Goal: Task Accomplishment & Management: Manage account settings

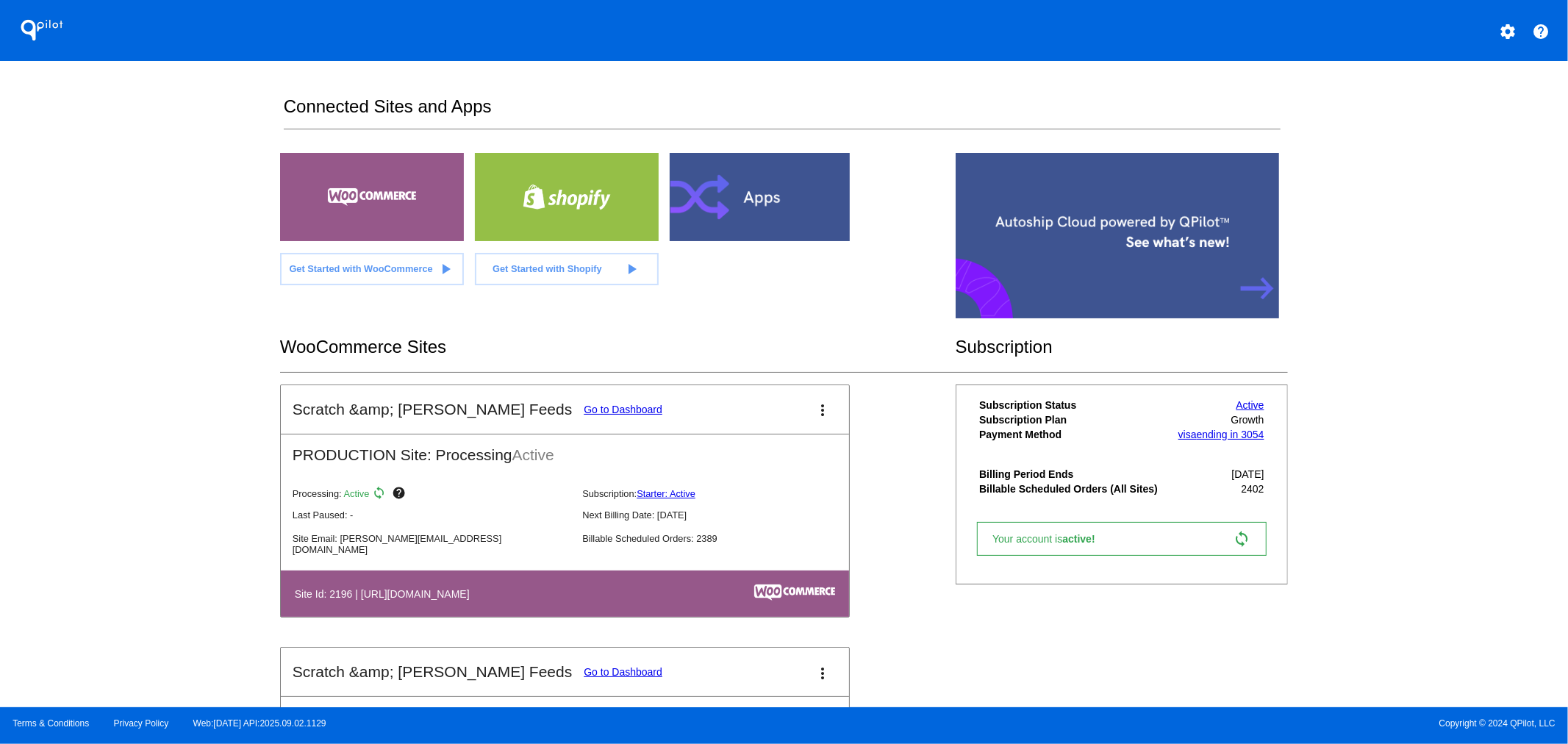
click at [583, 411] on link "Go to Dashboard" at bounding box center [623, 410] width 79 height 12
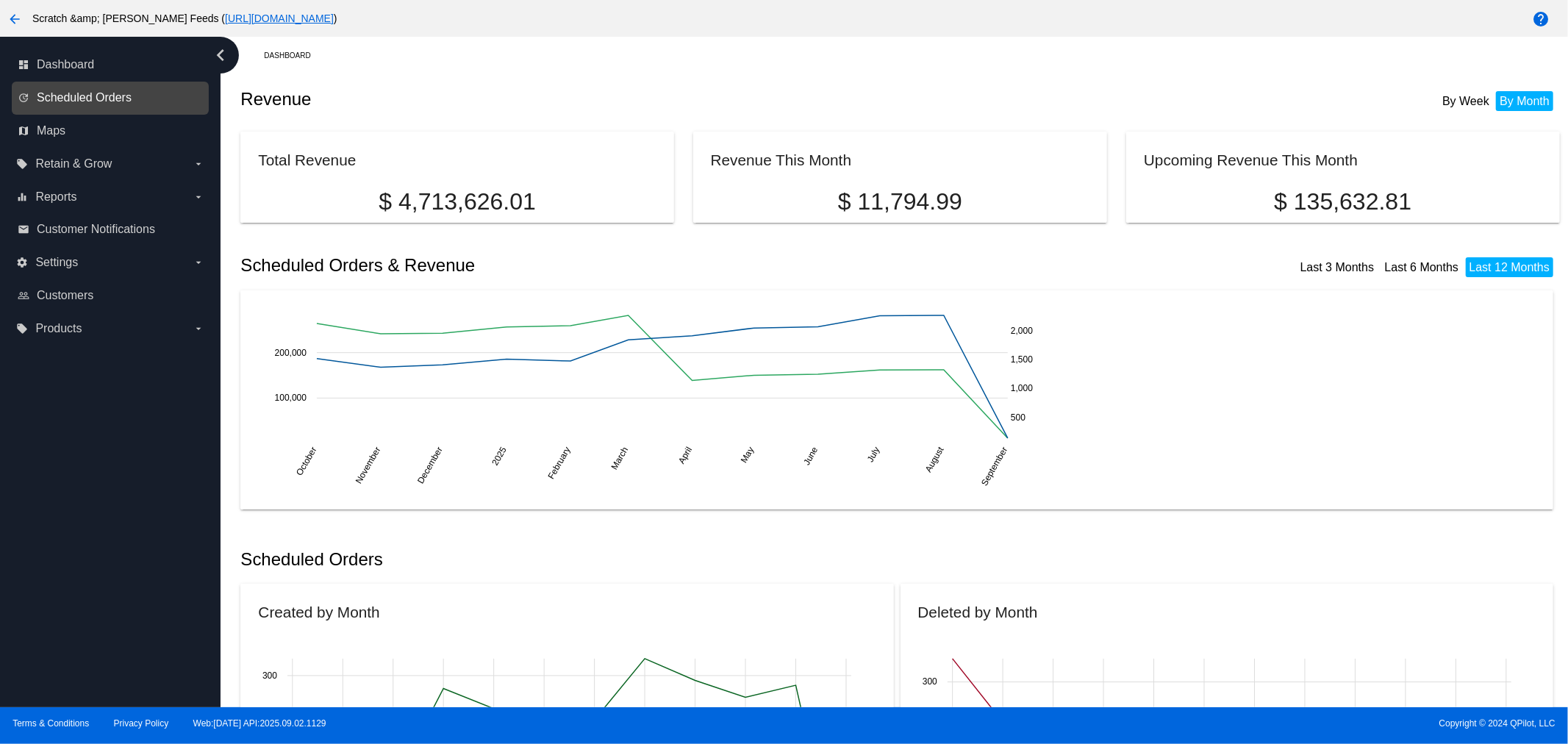
click at [85, 92] on span "Scheduled Orders" at bounding box center [84, 98] width 95 height 13
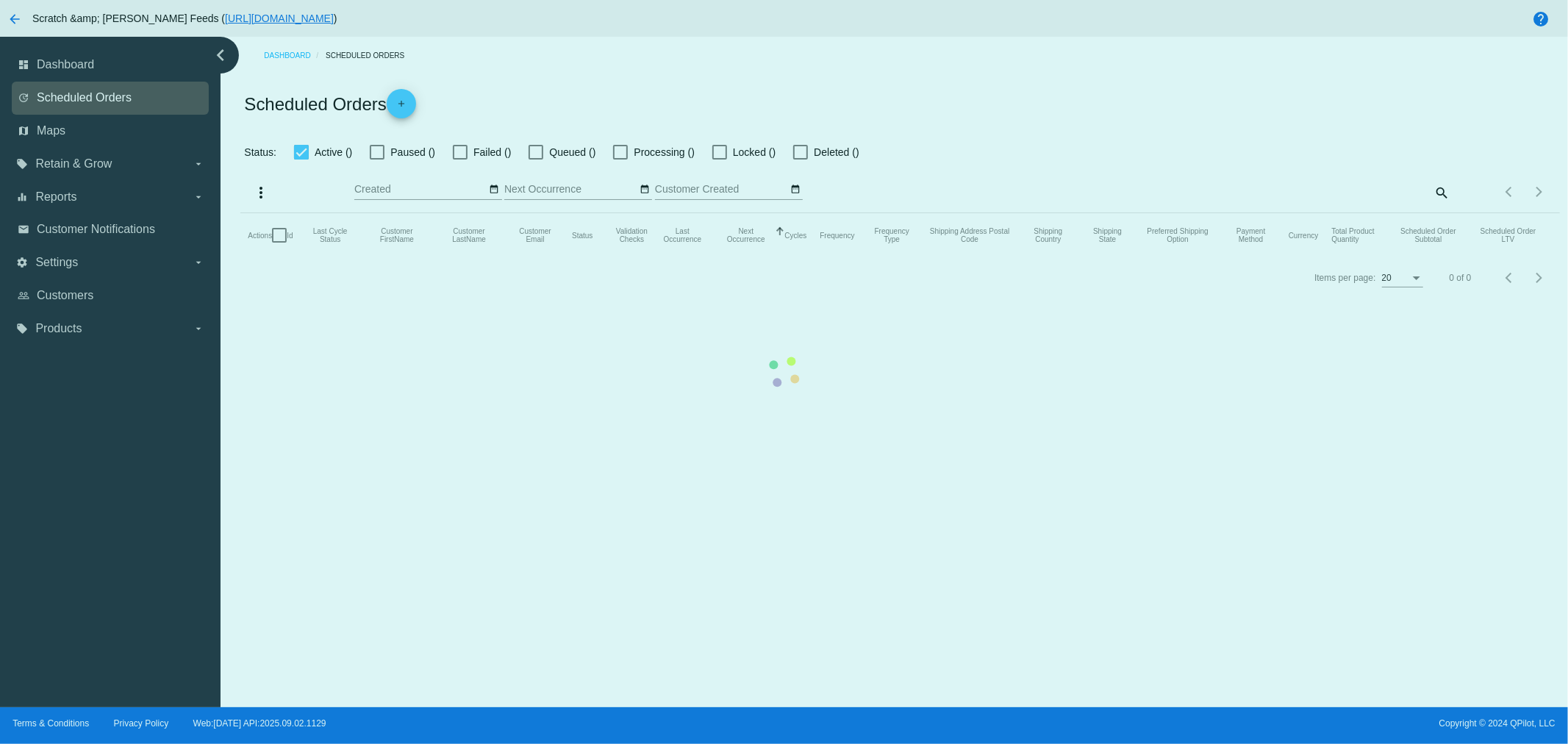
checkbox input "true"
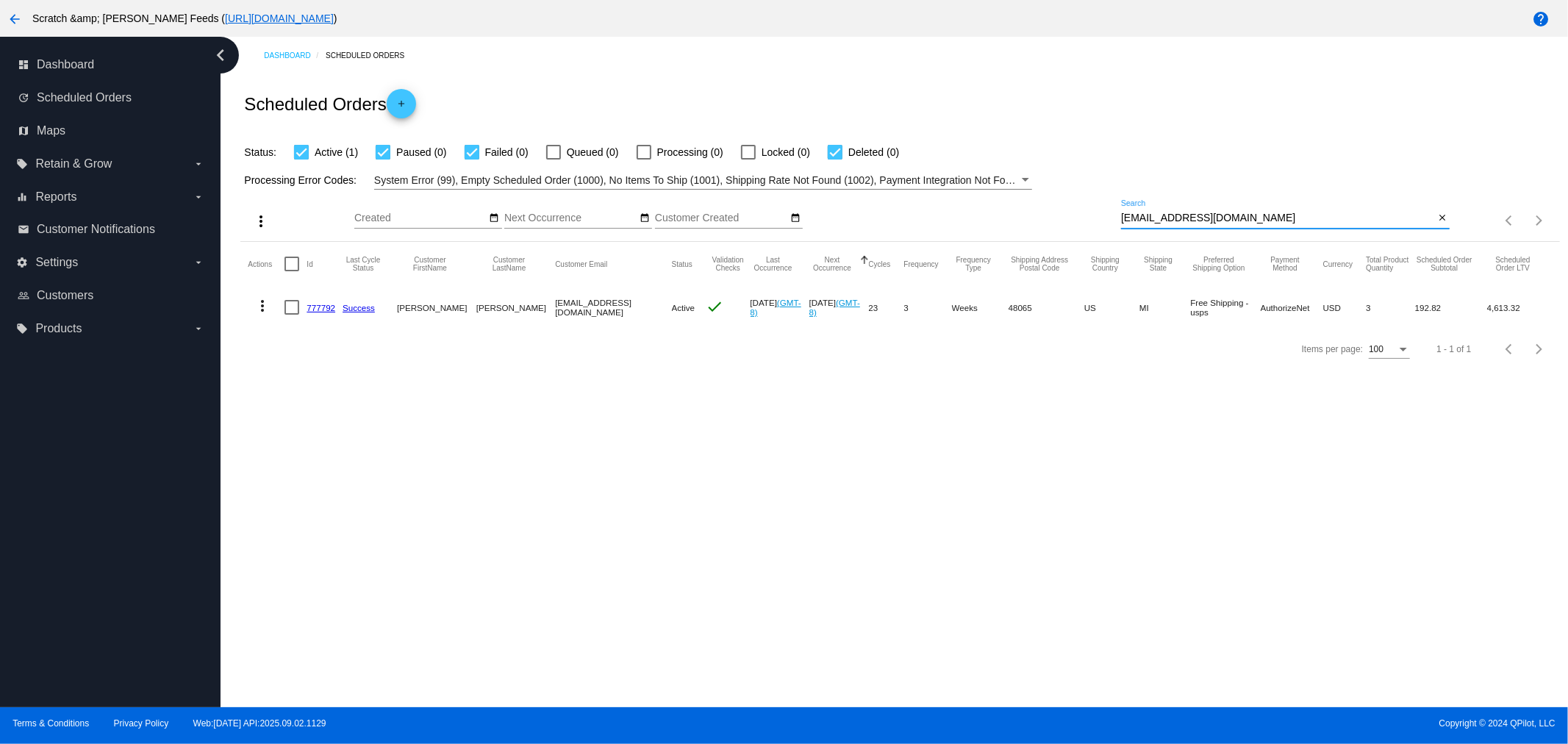
drag, startPoint x: 1240, startPoint y: 215, endPoint x: 1055, endPoint y: 203, distance: 185.4
click at [1055, 203] on div "more_vert Sep Jan Feb Mar [DATE]" at bounding box center [899, 216] width 1319 height 52
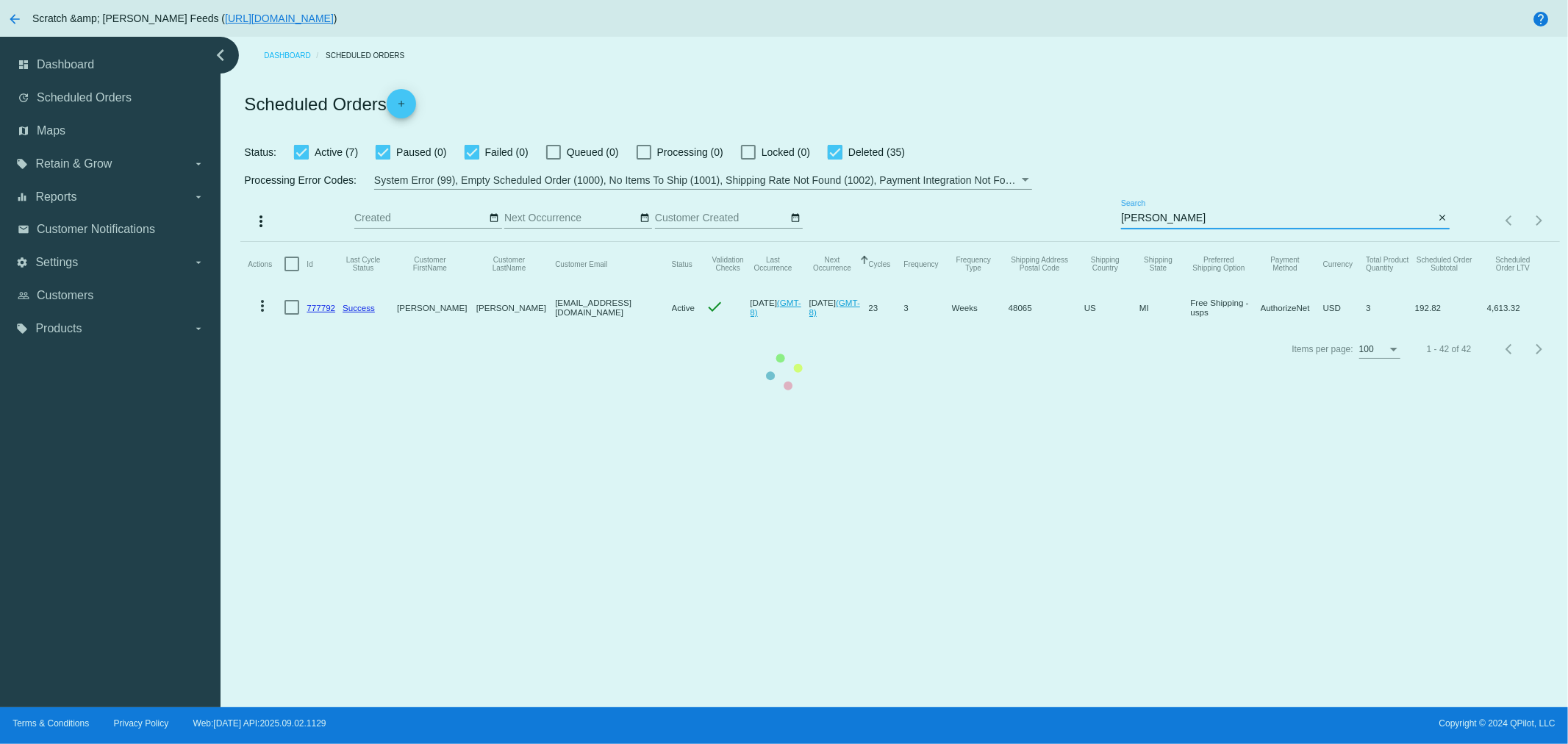
type input "[PERSON_NAME][EMAIL_ADDRESS][DOMAIN_NAME]"
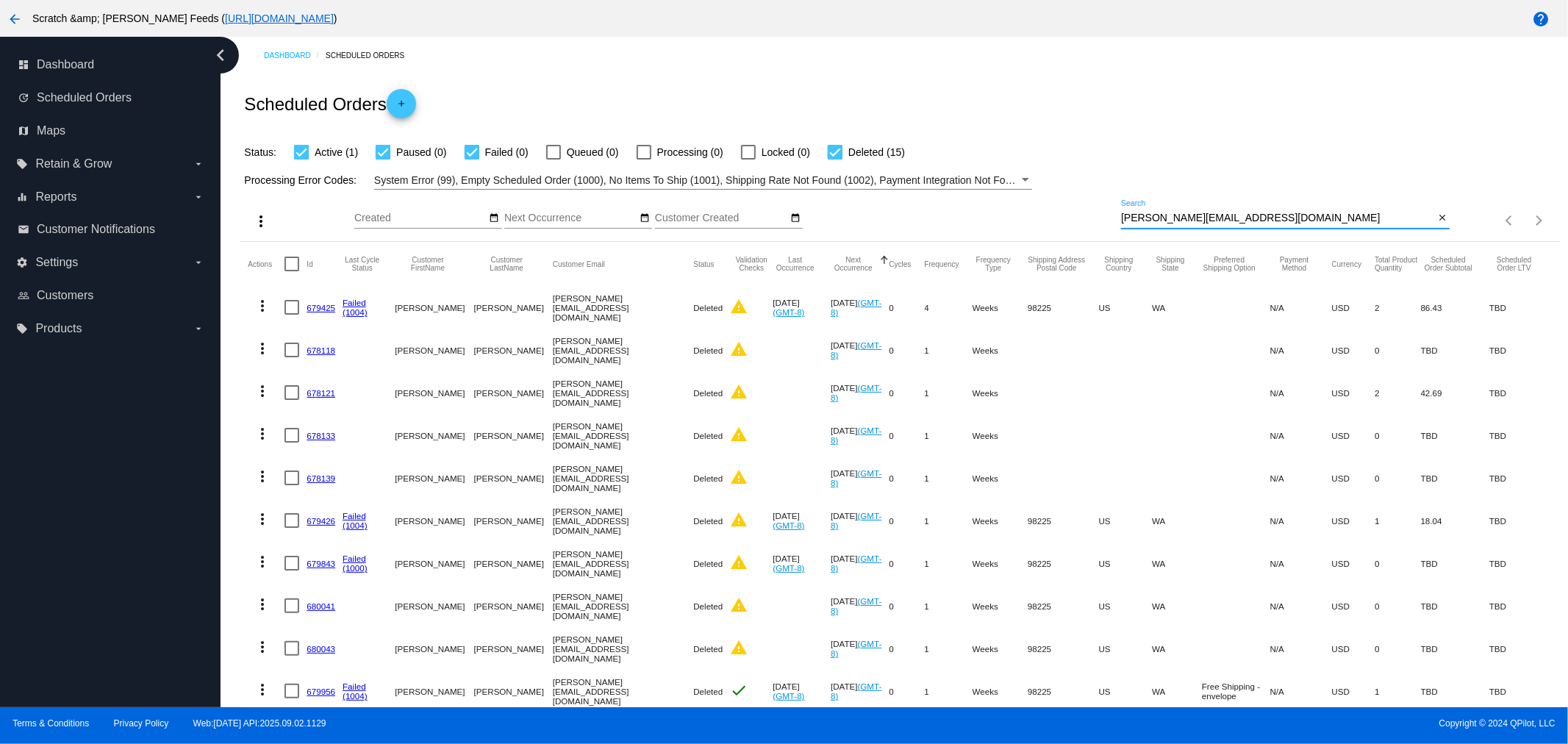
click at [831, 156] on div at bounding box center [835, 152] width 15 height 15
click at [834, 160] on input "Deleted (15)" at bounding box center [834, 160] width 1 height 1
checkbox input "false"
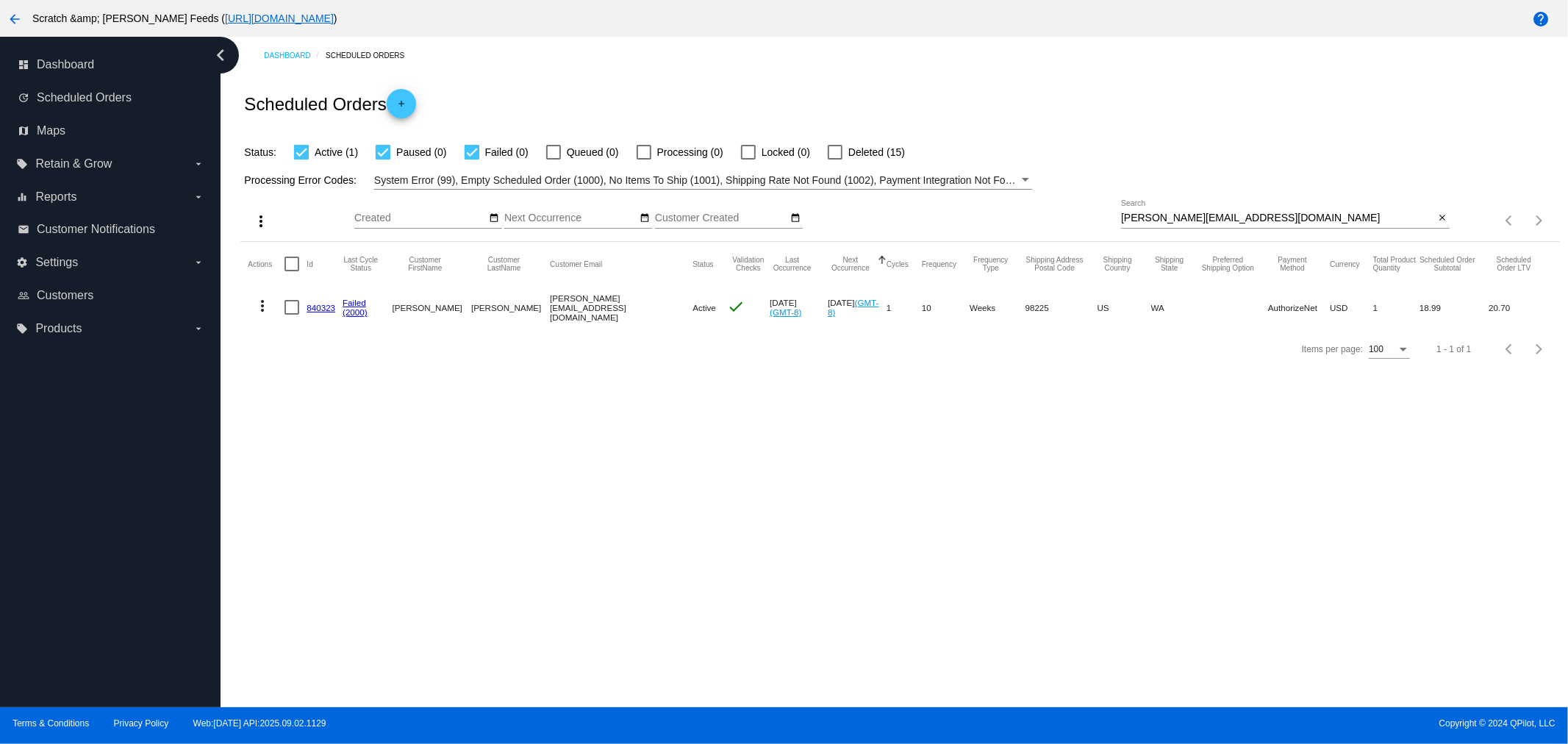
click at [1237, 213] on input "[PERSON_NAME][EMAIL_ADDRESS][DOMAIN_NAME]" at bounding box center [1277, 218] width 313 height 12
click at [1439, 216] on mat-icon "close" at bounding box center [1442, 218] width 10 height 12
click at [1196, 222] on div "search" at bounding box center [1284, 221] width 328 height 23
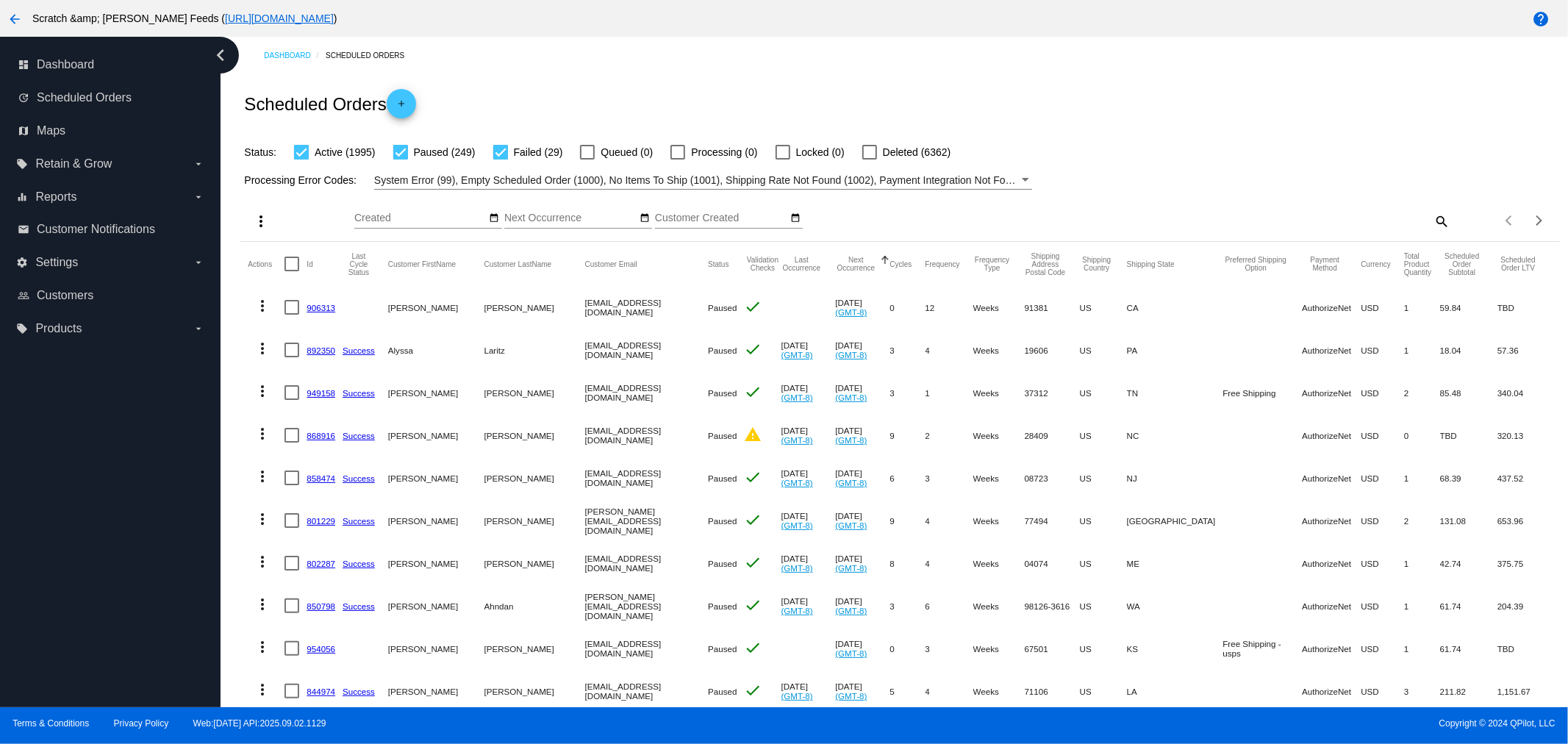
click at [1415, 207] on div "more_vert Sep Jan Feb Mar [DATE]" at bounding box center [899, 216] width 1319 height 52
click at [1435, 217] on mat-icon "search" at bounding box center [1440, 221] width 18 height 23
click at [1356, 210] on div "Search" at bounding box center [1284, 214] width 328 height 29
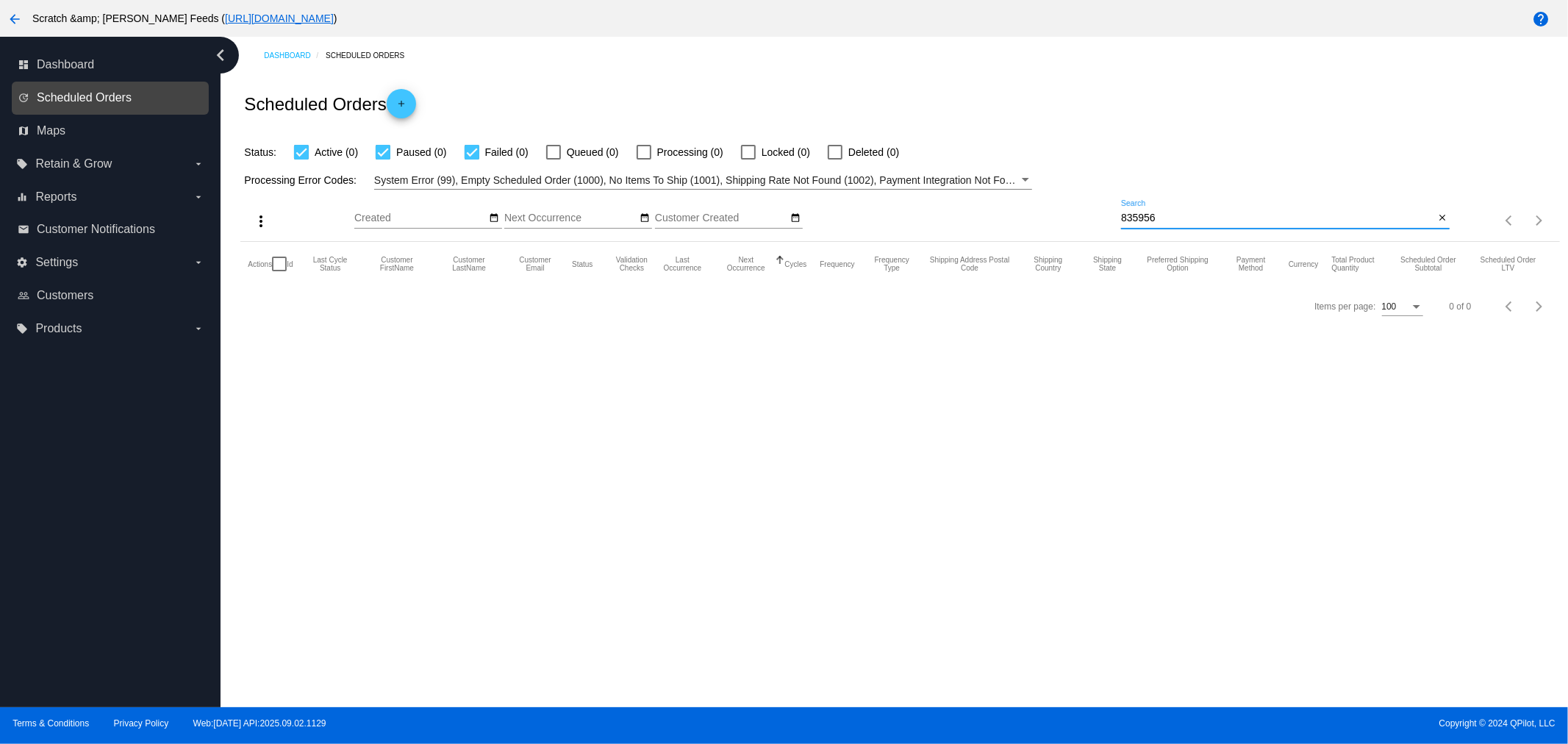
type input "835956"
click at [86, 101] on span "Scheduled Orders" at bounding box center [84, 98] width 95 height 13
click at [839, 152] on div at bounding box center [835, 152] width 15 height 15
click at [835, 160] on input "Deleted (0)" at bounding box center [834, 160] width 1 height 1
checkbox input "true"
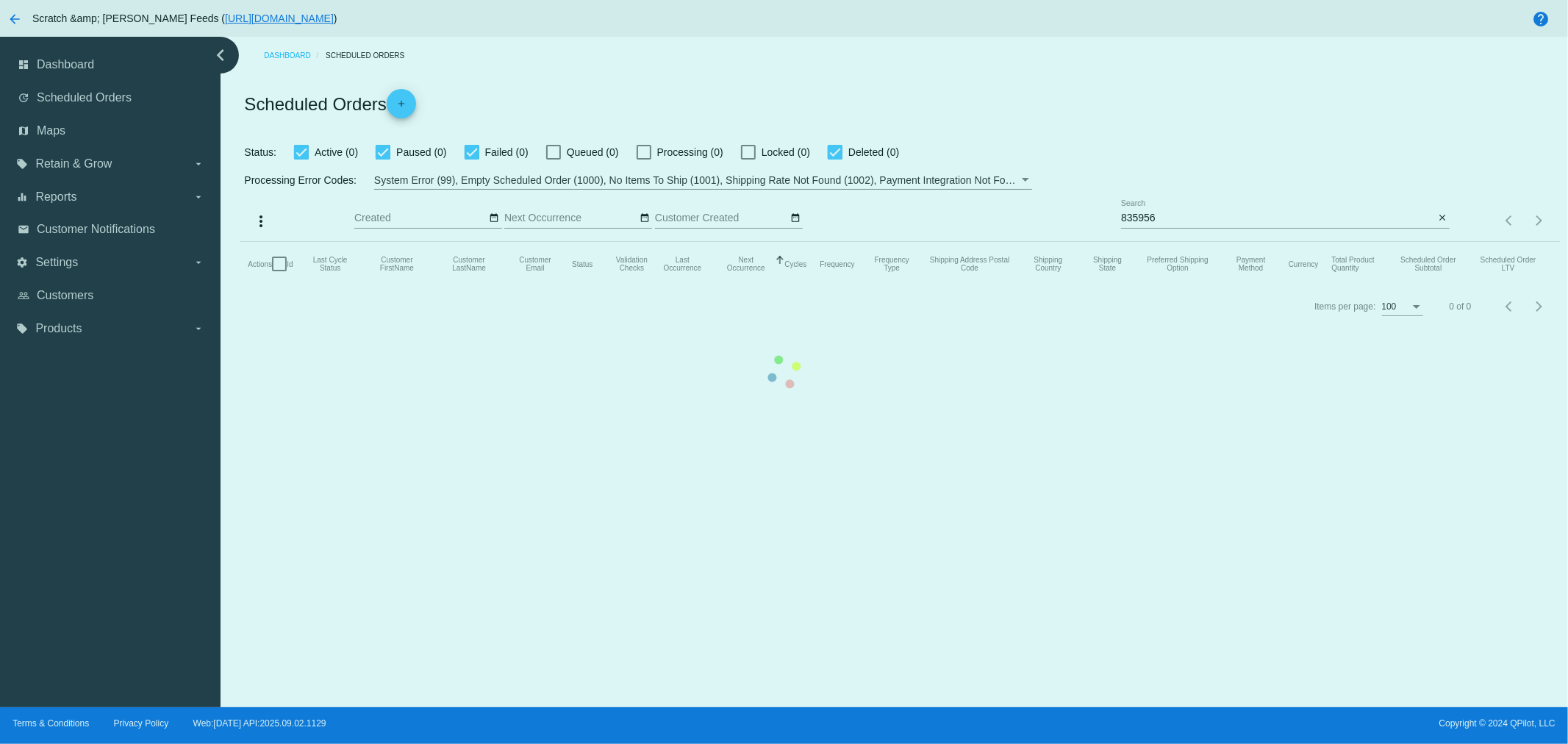
click at [240, 242] on mat-table "Actions Id Last Cycle Status Customer FirstName Customer LastName Customer Emai…" at bounding box center [899, 264] width 1319 height 45
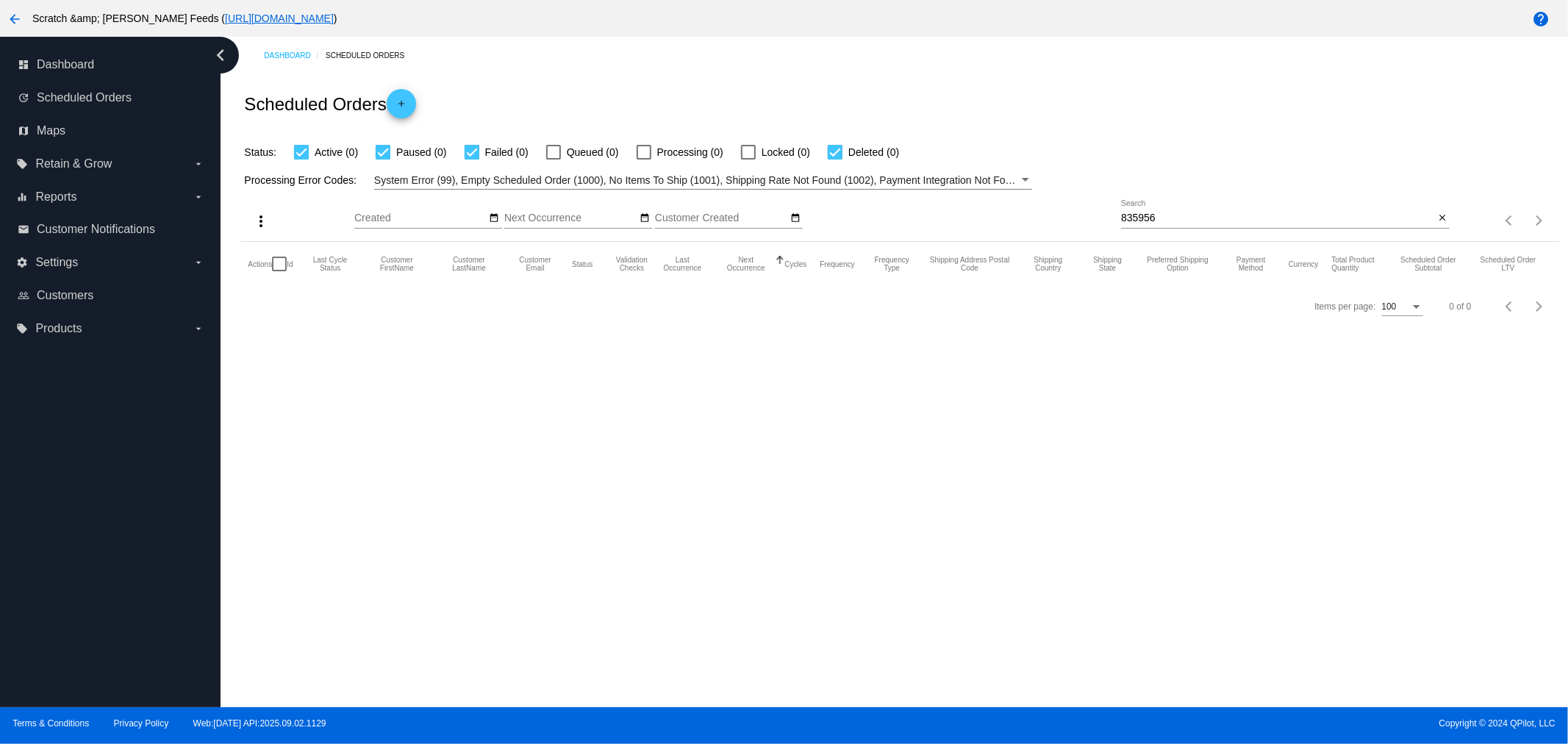
click at [13, 15] on mat-icon "arrow_back" at bounding box center [14, 18] width 18 height 18
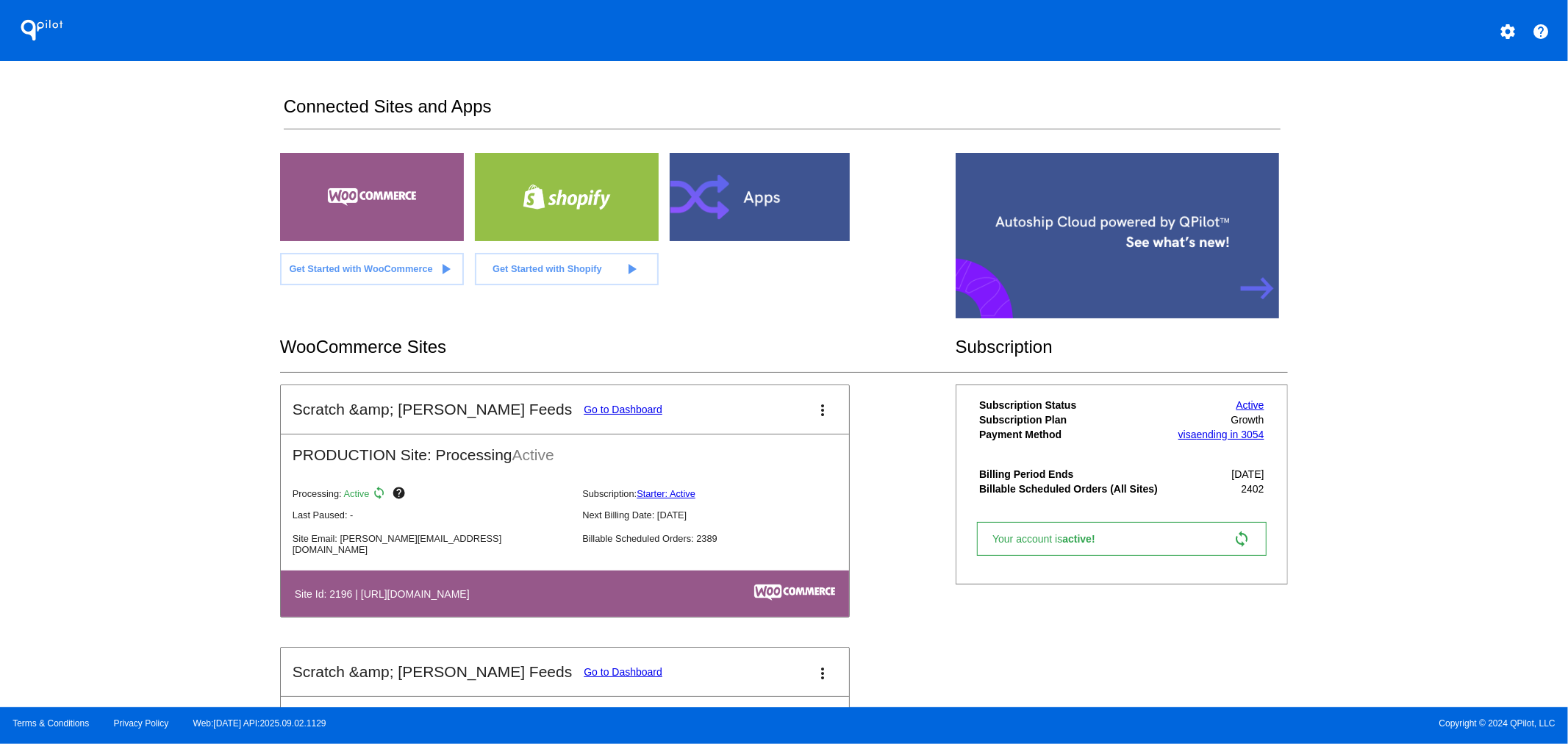
click at [583, 675] on link "Go to Dashboard" at bounding box center [623, 672] width 79 height 12
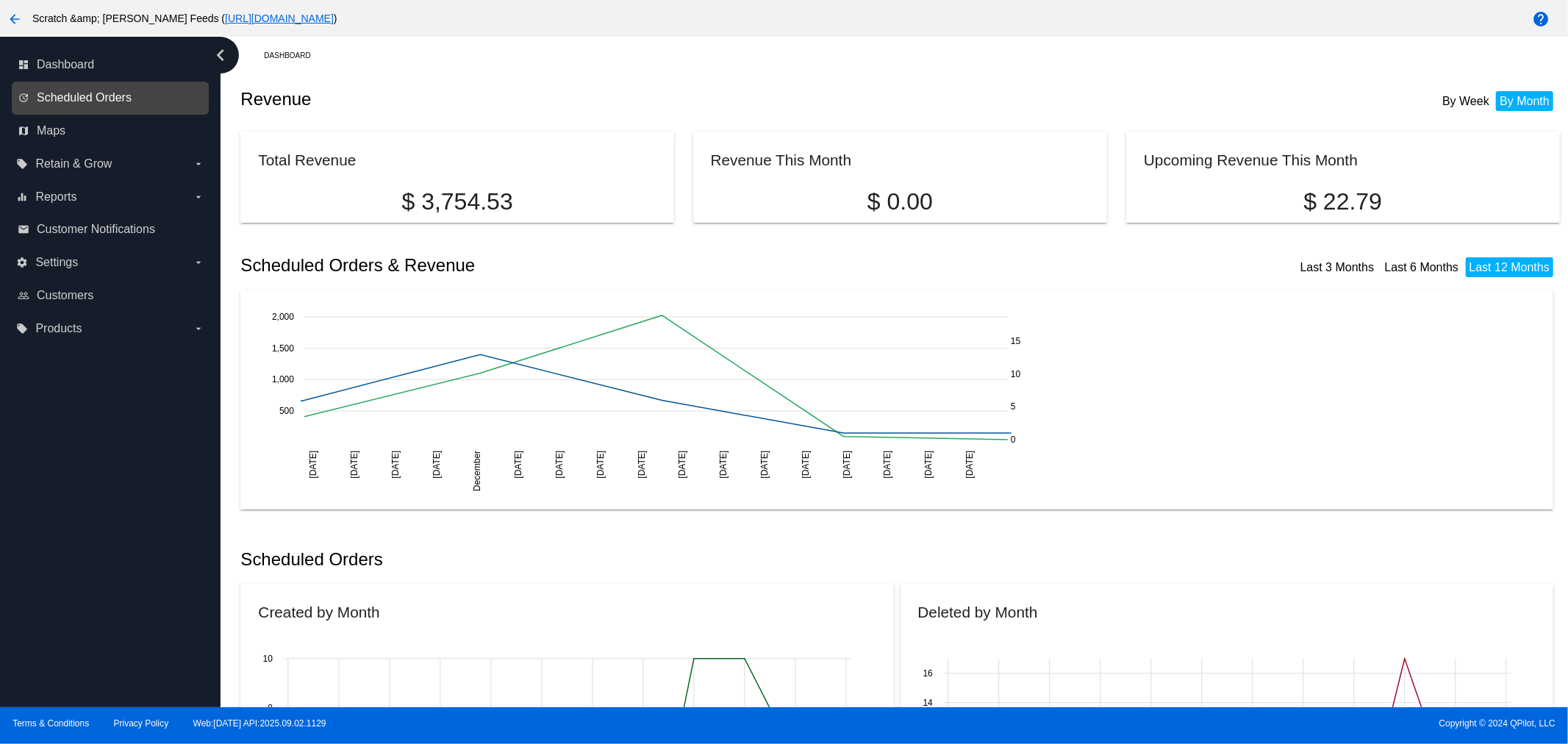
click at [93, 99] on span "Scheduled Orders" at bounding box center [84, 98] width 95 height 13
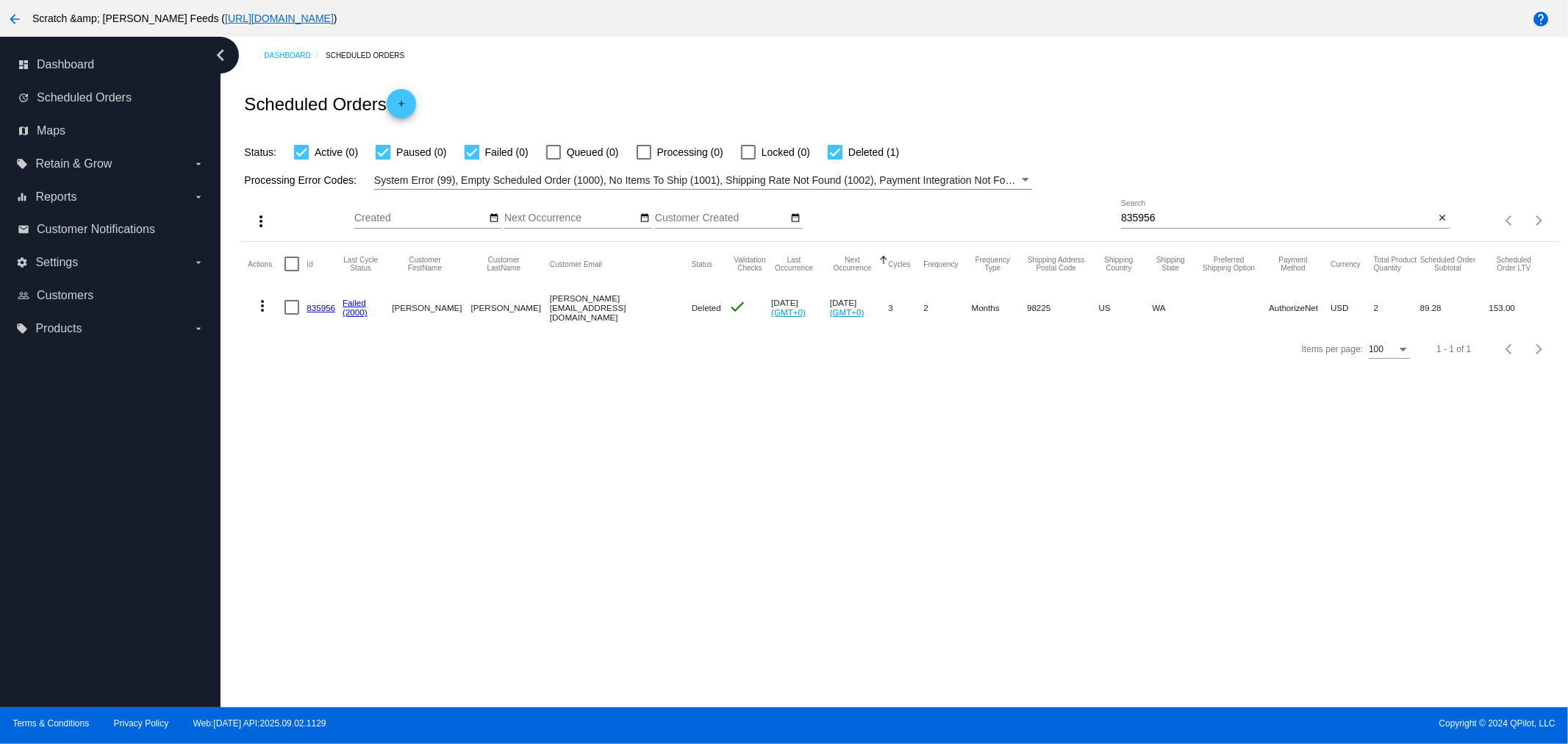
click at [267, 305] on mat-icon "more_vert" at bounding box center [262, 306] width 18 height 18
click at [285, 343] on button "info View Event Logs" at bounding box center [321, 341] width 146 height 35
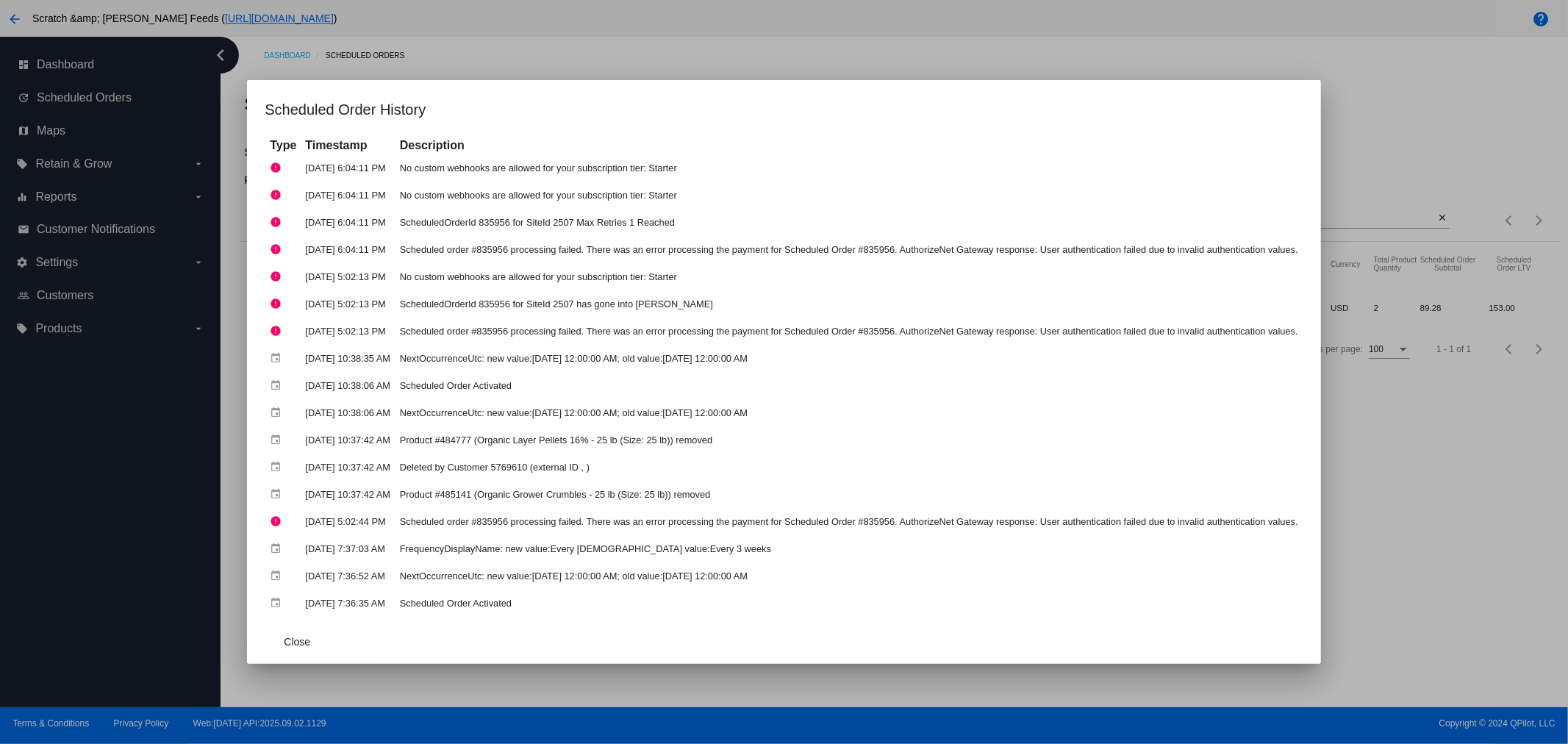
click at [1392, 469] on div at bounding box center [784, 372] width 1568 height 744
